Goal: Information Seeking & Learning: Understand process/instructions

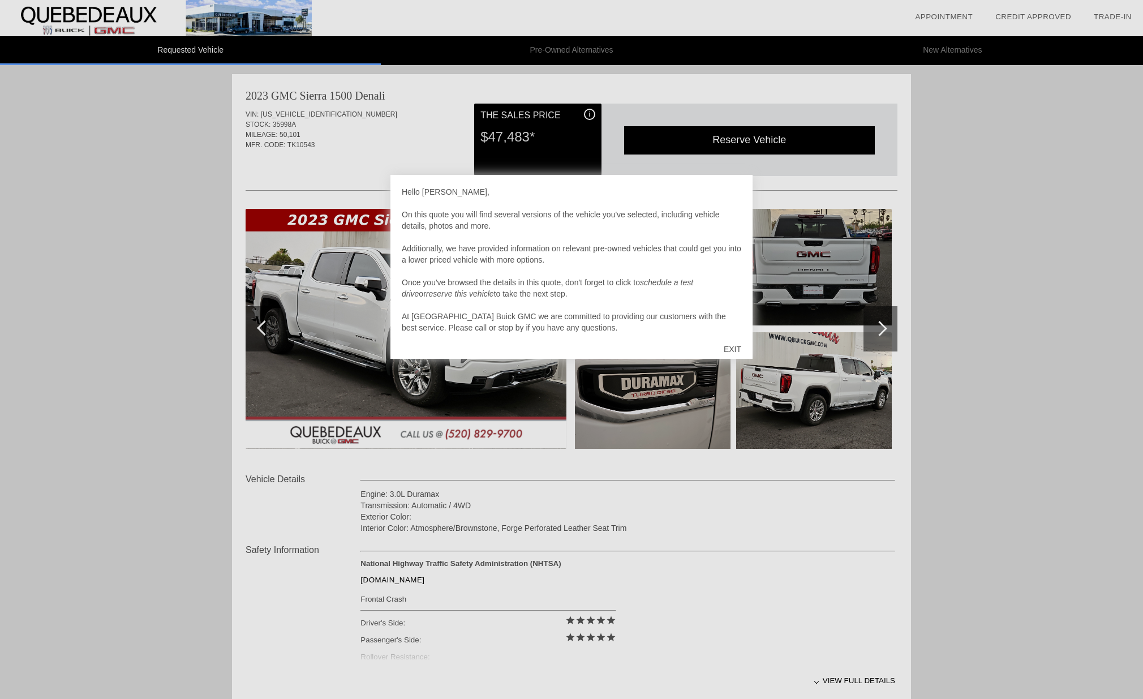
drag, startPoint x: 738, startPoint y: 313, endPoint x: 739, endPoint y: 345, distance: 32.3
click at [739, 345] on div "Hello [PERSON_NAME], On this quote you will find several versions of the vehicl…" at bounding box center [572, 267] width 362 height 184
click at [735, 349] on div "EXIT" at bounding box center [733, 349] width 40 height 34
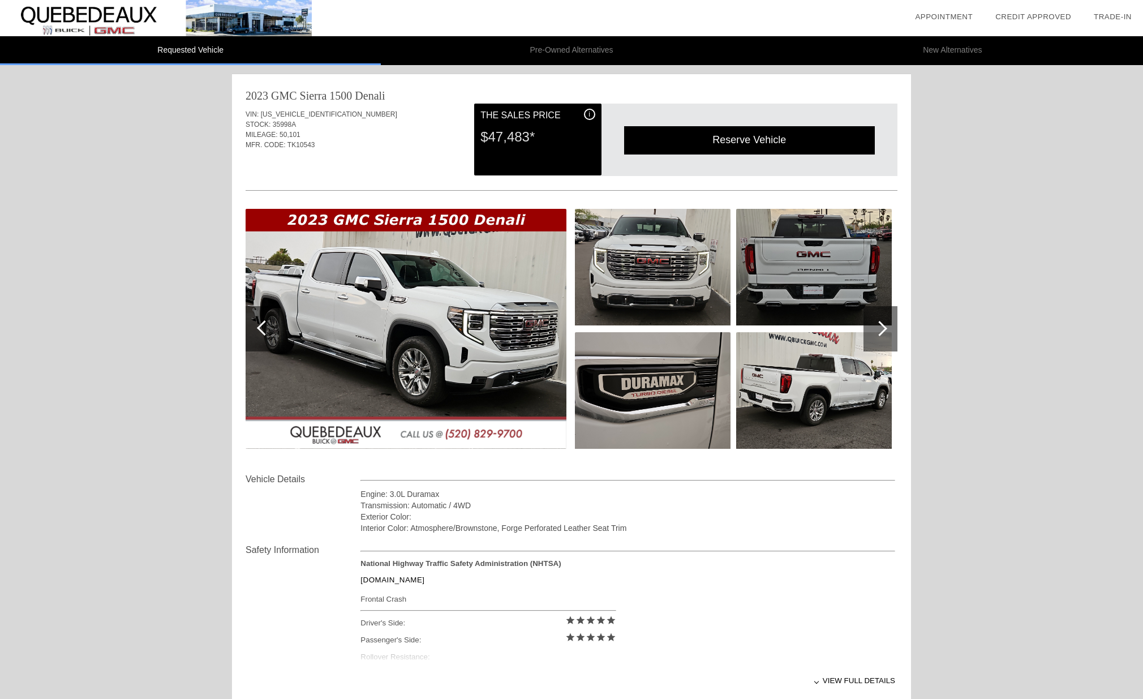
click at [881, 327] on div at bounding box center [879, 328] width 15 height 15
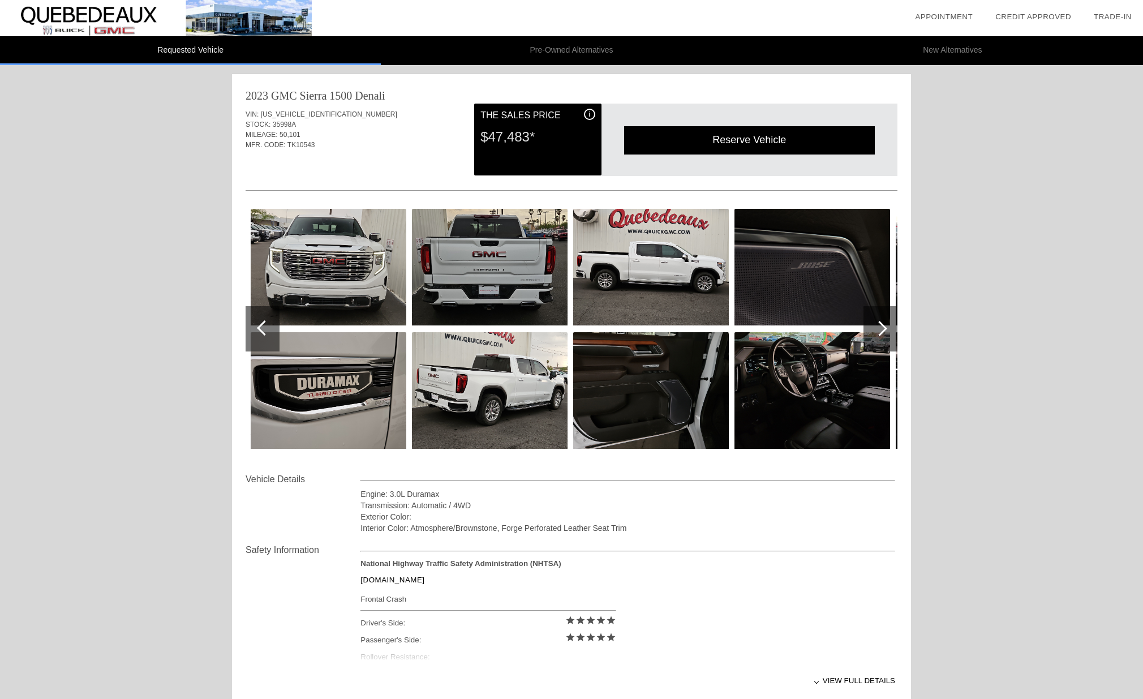
click at [881, 327] on div at bounding box center [879, 328] width 15 height 15
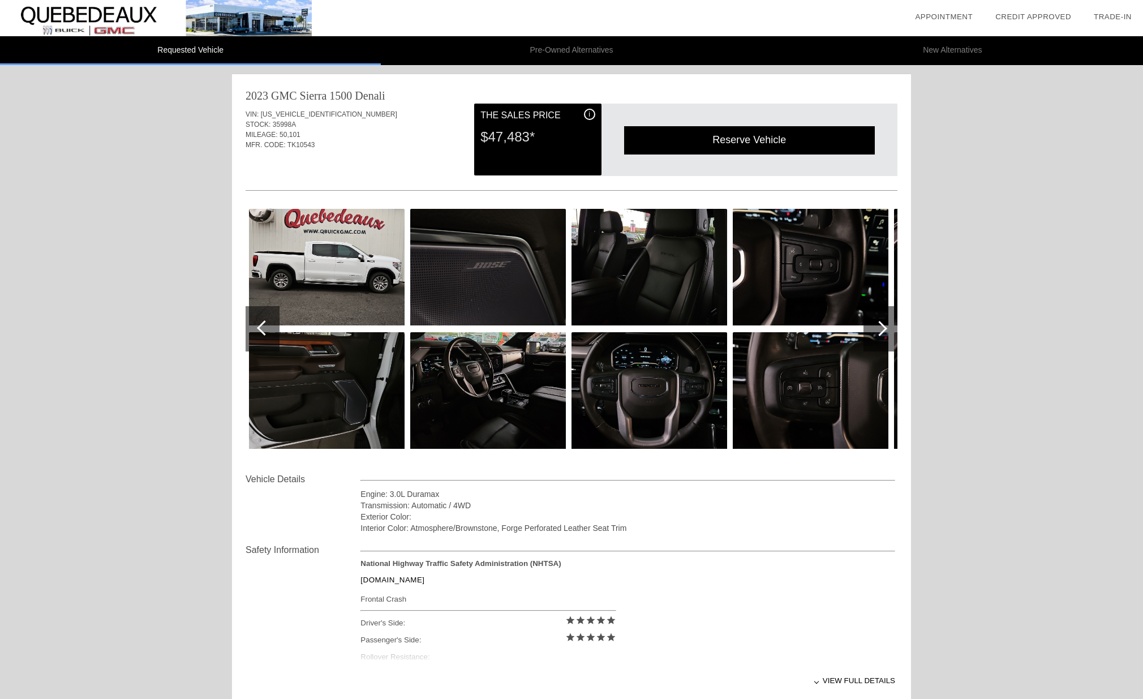
click at [882, 326] on div at bounding box center [879, 328] width 15 height 15
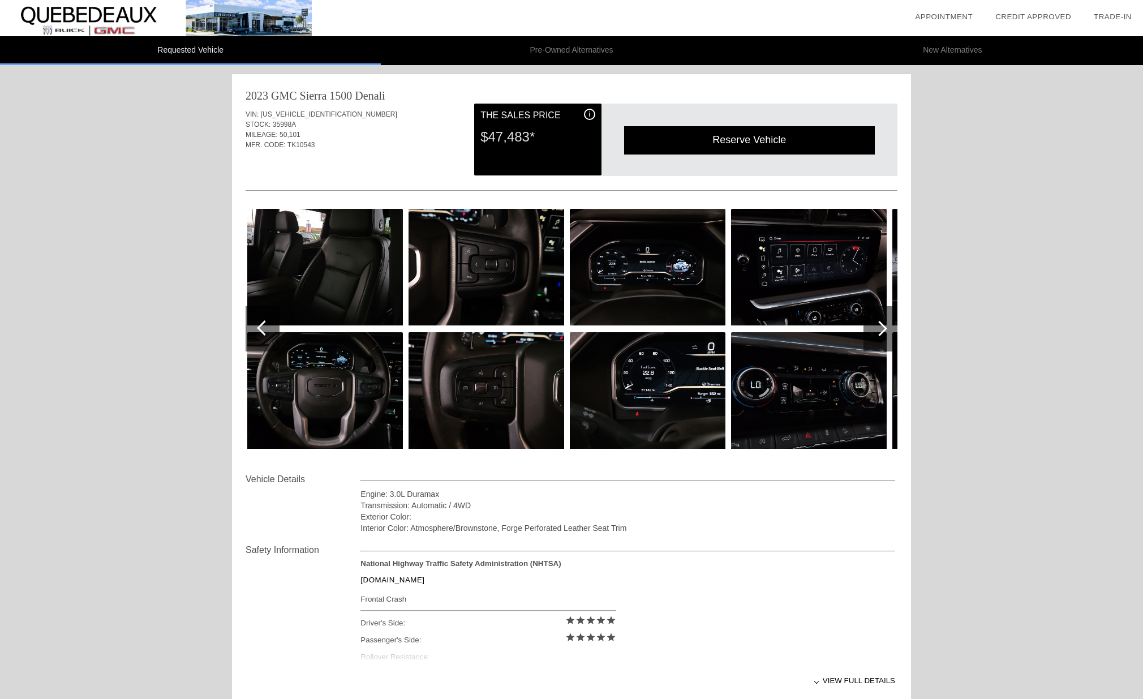
click at [882, 329] on div at bounding box center [879, 328] width 15 height 15
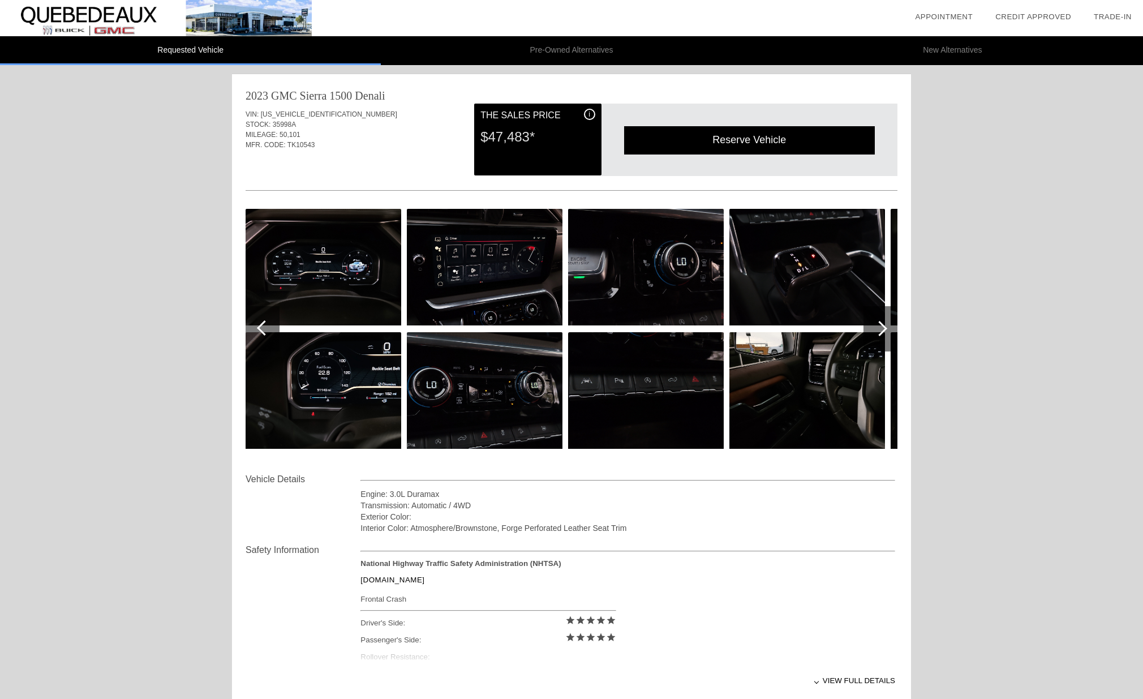
click at [882, 328] on div at bounding box center [879, 328] width 15 height 15
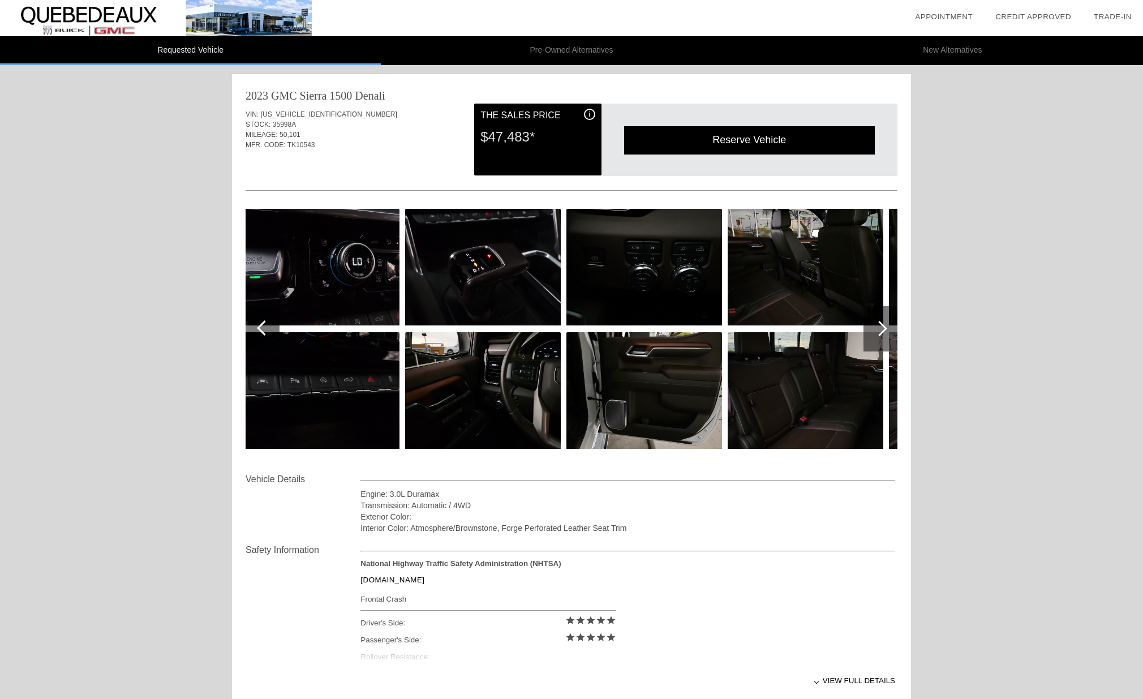
click at [881, 328] on div at bounding box center [879, 328] width 15 height 15
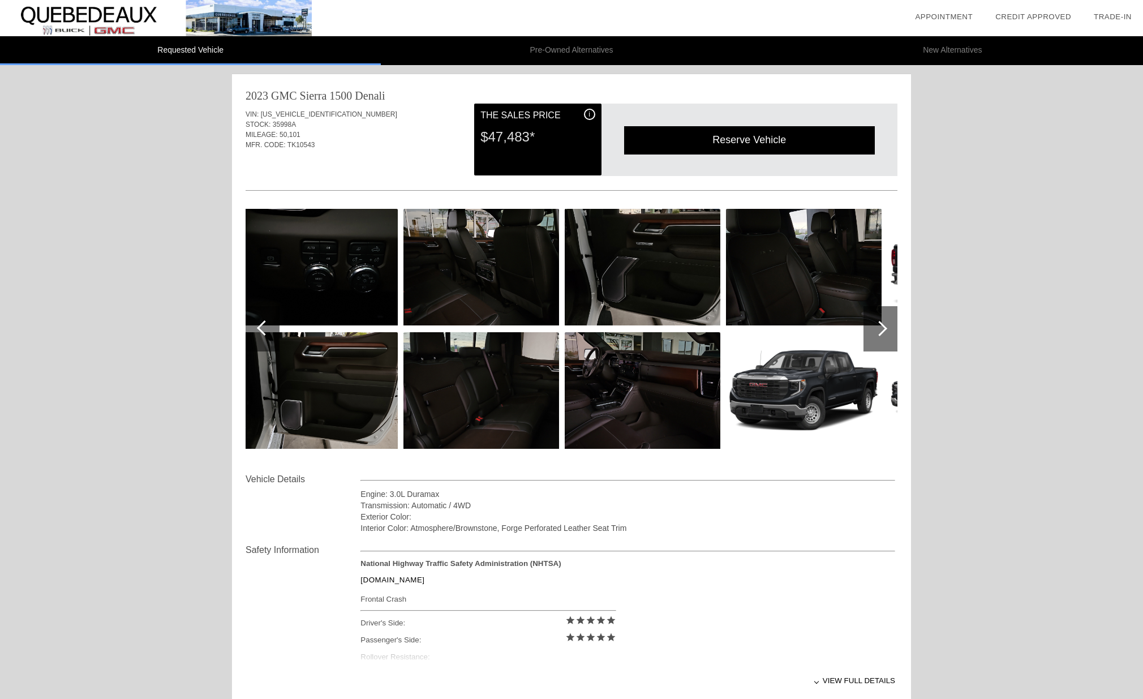
click at [880, 329] on div at bounding box center [879, 328] width 15 height 15
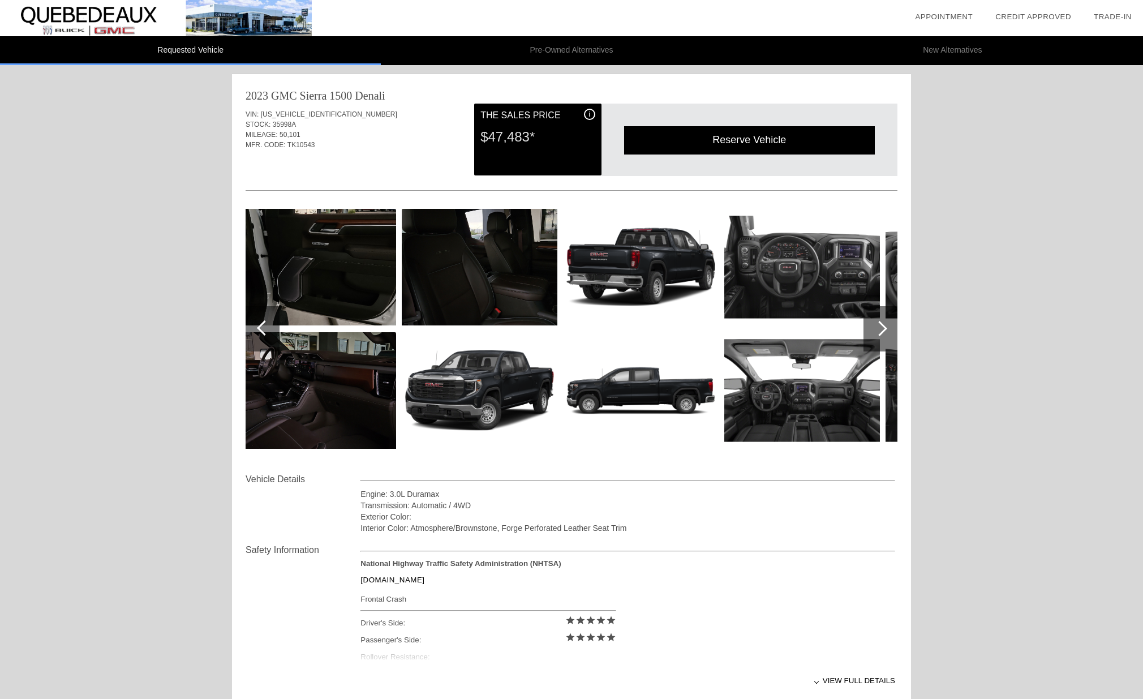
click at [880, 329] on div at bounding box center [879, 328] width 15 height 15
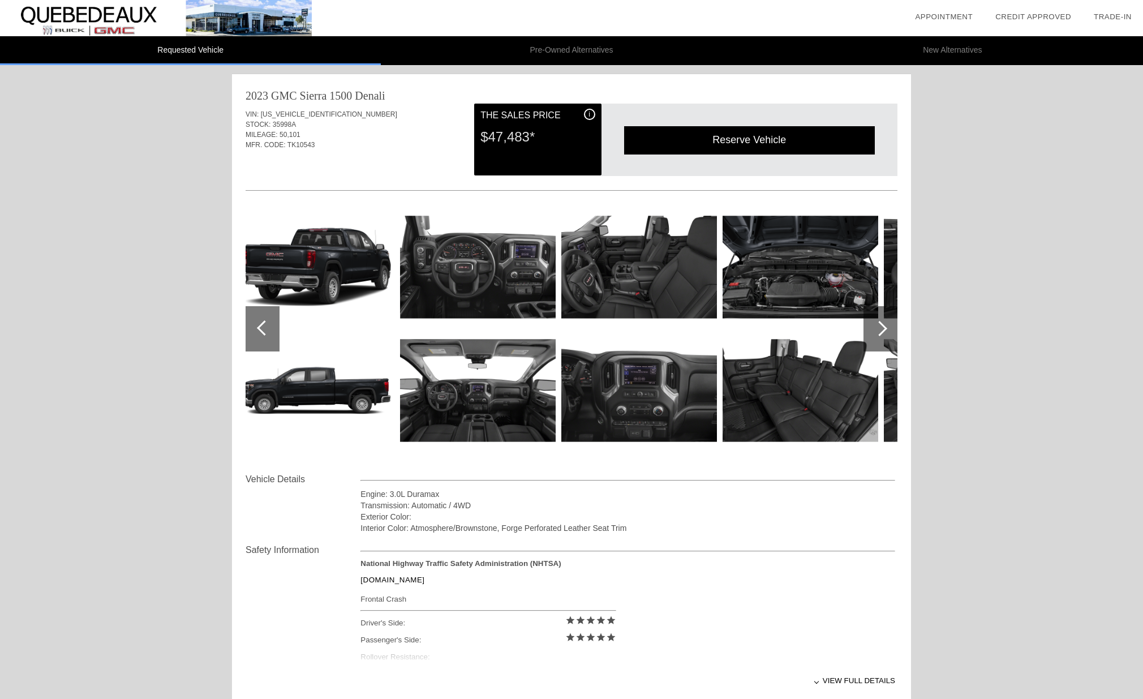
click at [880, 329] on div at bounding box center [879, 328] width 15 height 15
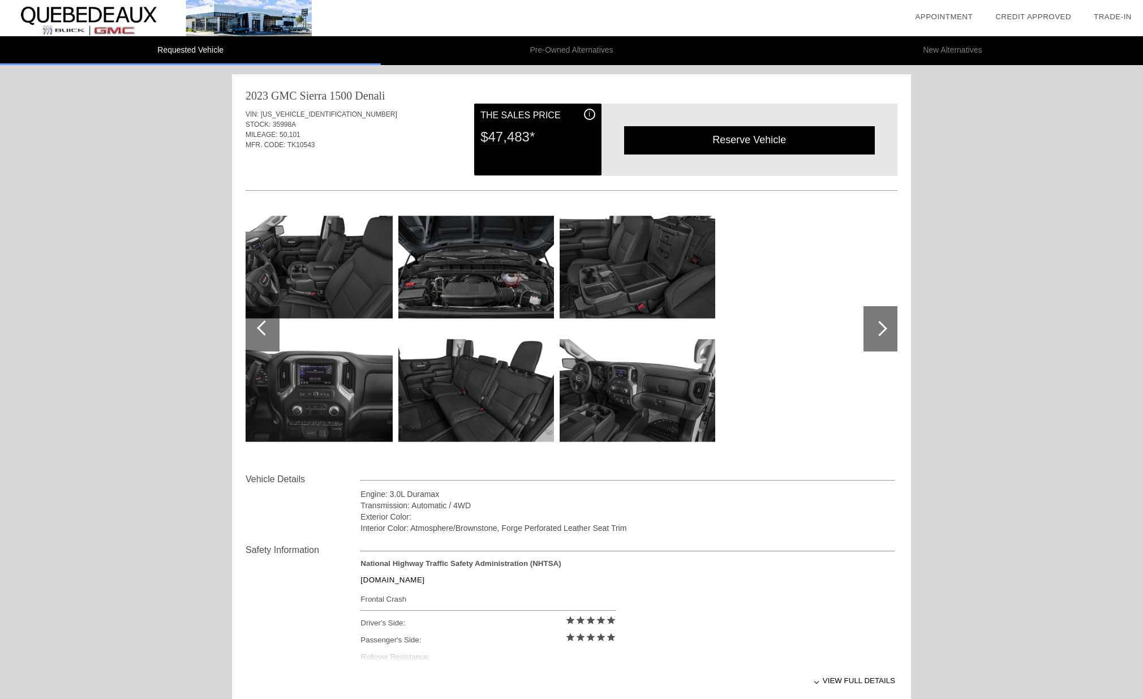
click at [264, 328] on div at bounding box center [264, 327] width 15 height 15
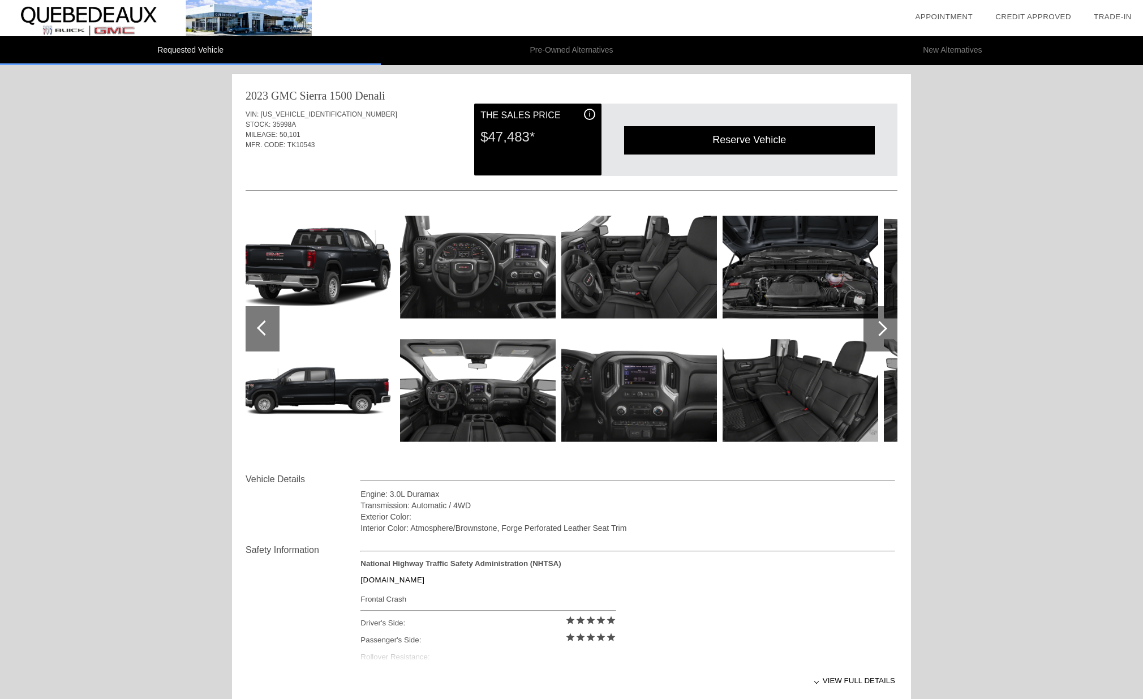
click at [264, 328] on div at bounding box center [264, 327] width 15 height 15
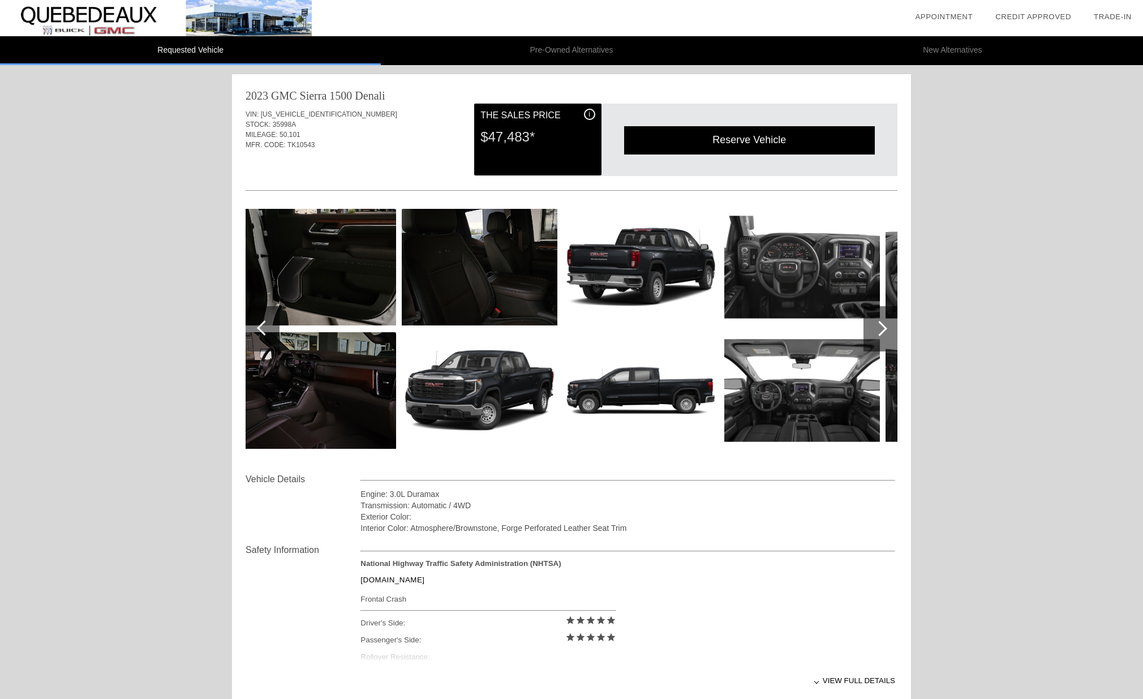
click at [264, 328] on div at bounding box center [264, 327] width 15 height 15
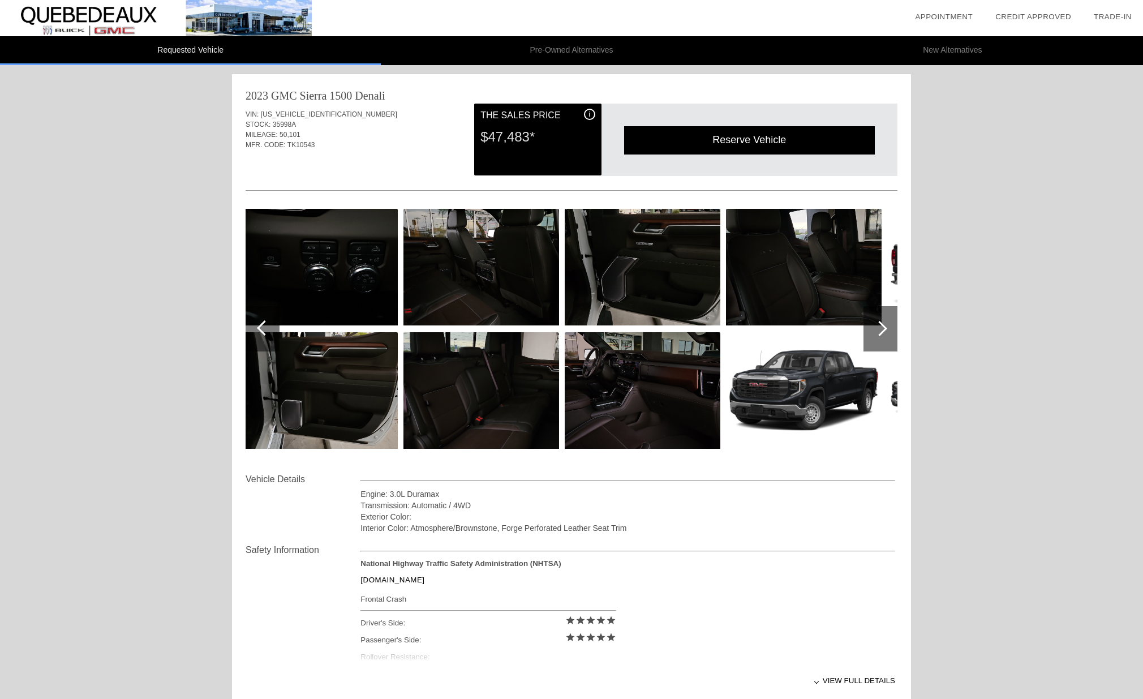
click at [264, 328] on div at bounding box center [264, 327] width 15 height 15
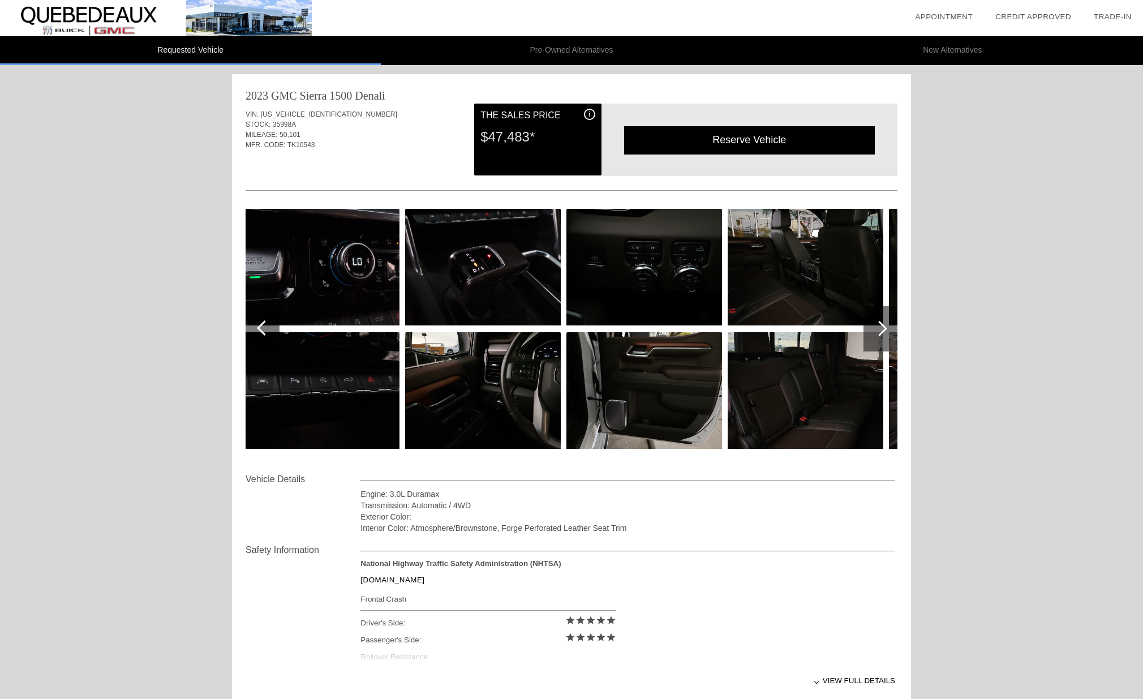
click at [264, 328] on div at bounding box center [264, 327] width 15 height 15
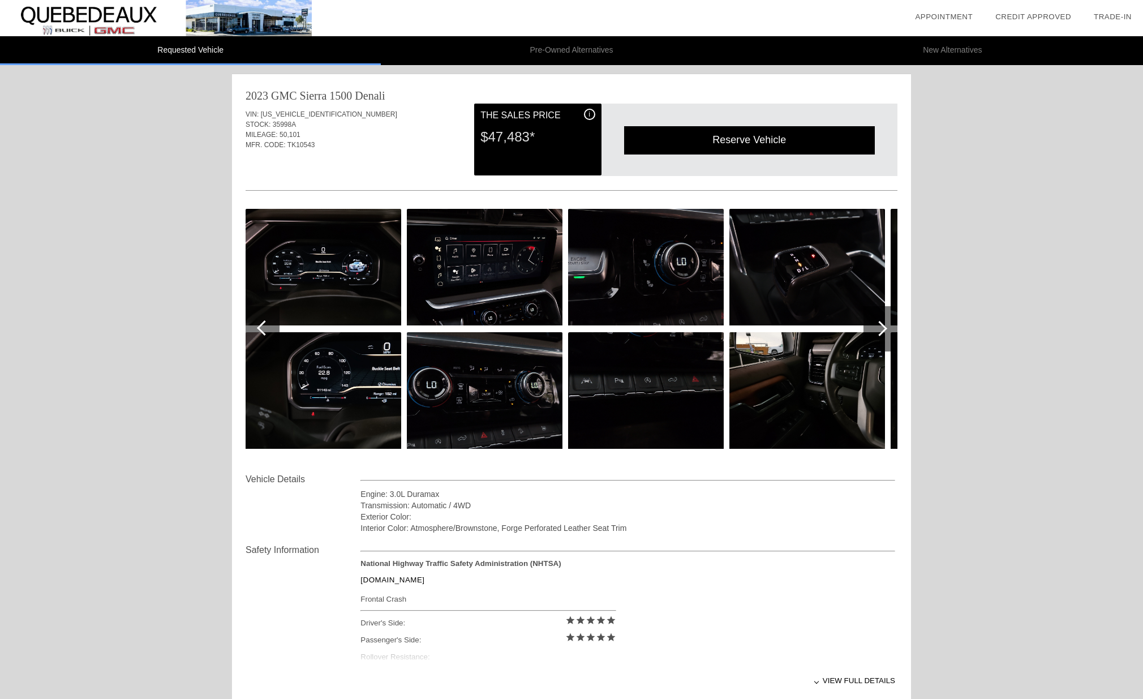
click at [264, 328] on div at bounding box center [264, 327] width 15 height 15
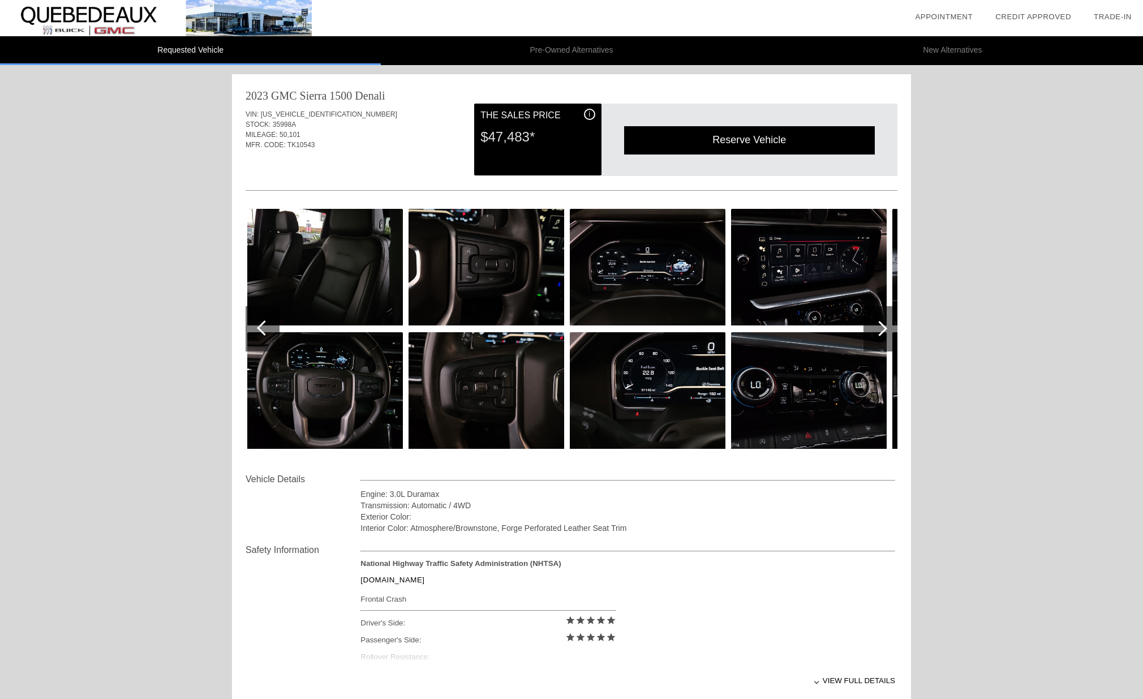
click at [264, 328] on div at bounding box center [264, 327] width 15 height 15
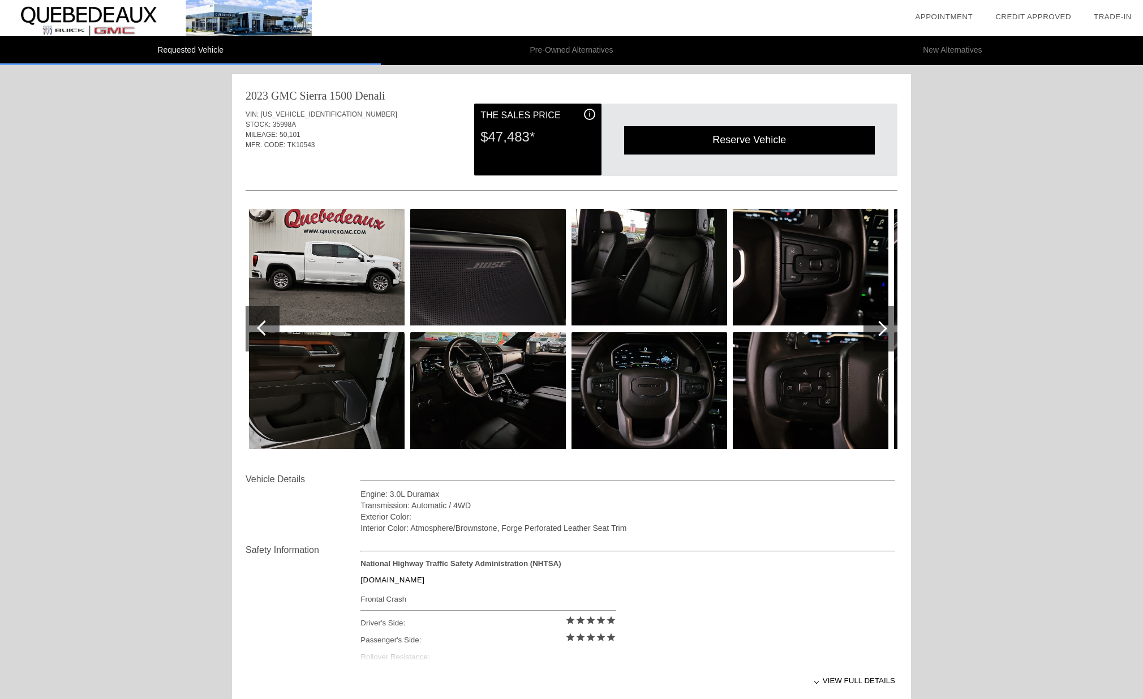
click at [884, 328] on div at bounding box center [879, 328] width 15 height 15
